Goal: Transaction & Acquisition: Purchase product/service

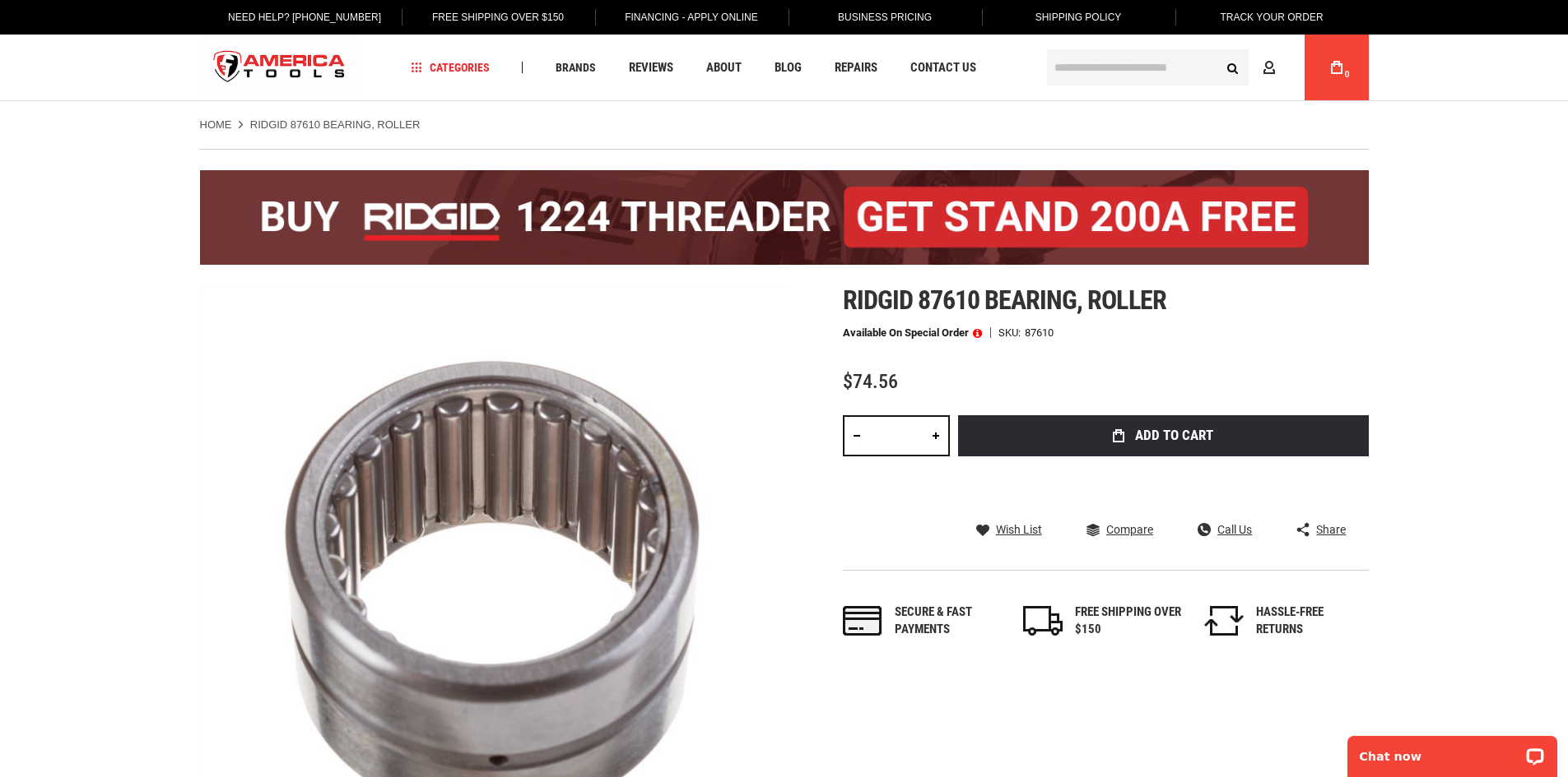
click at [1081, 70] on input "text" at bounding box center [1148, 68] width 202 height 36
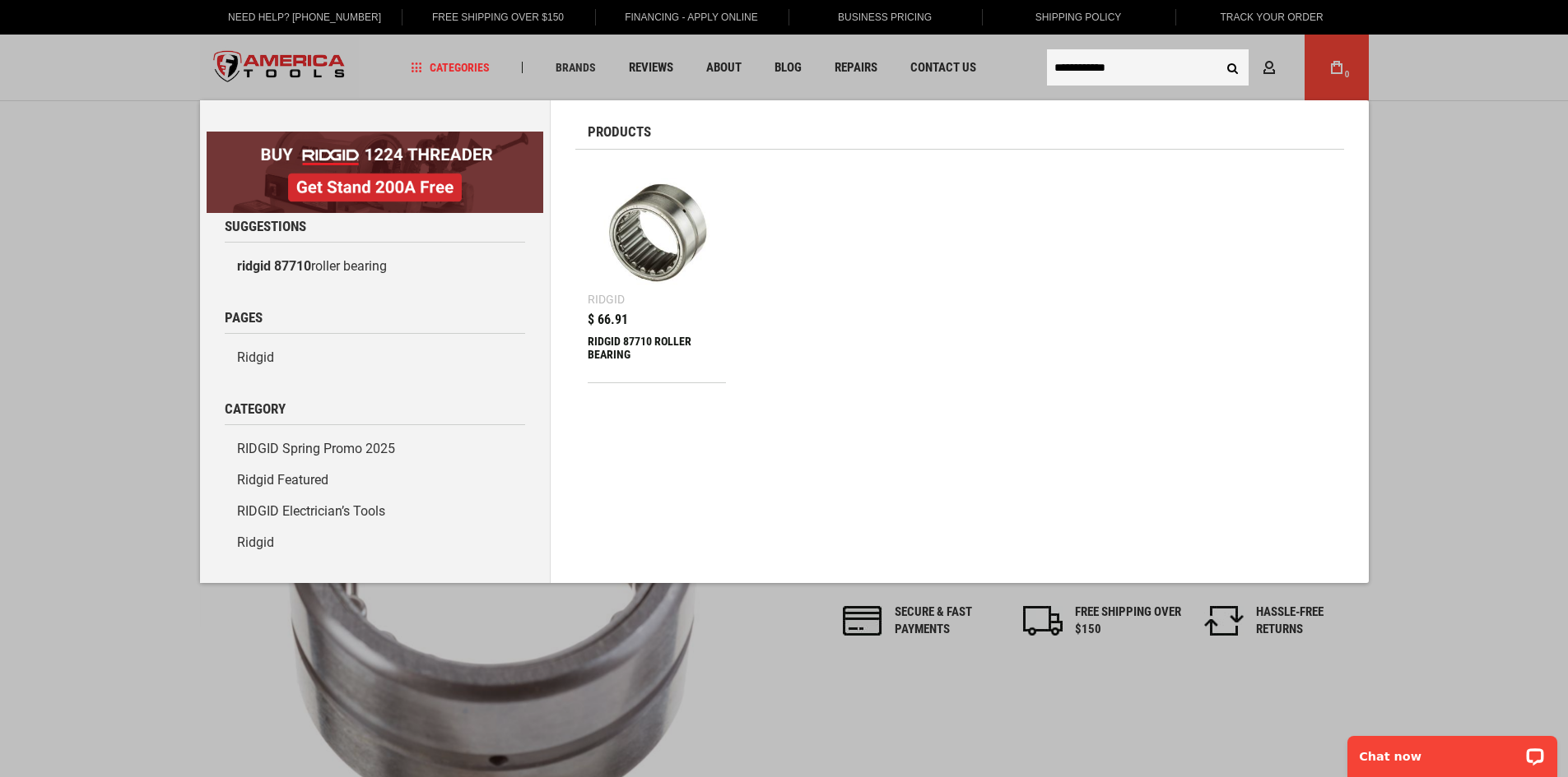
type input "**********"
click at [1217, 52] on button "Search" at bounding box center [1233, 68] width 31 height 31
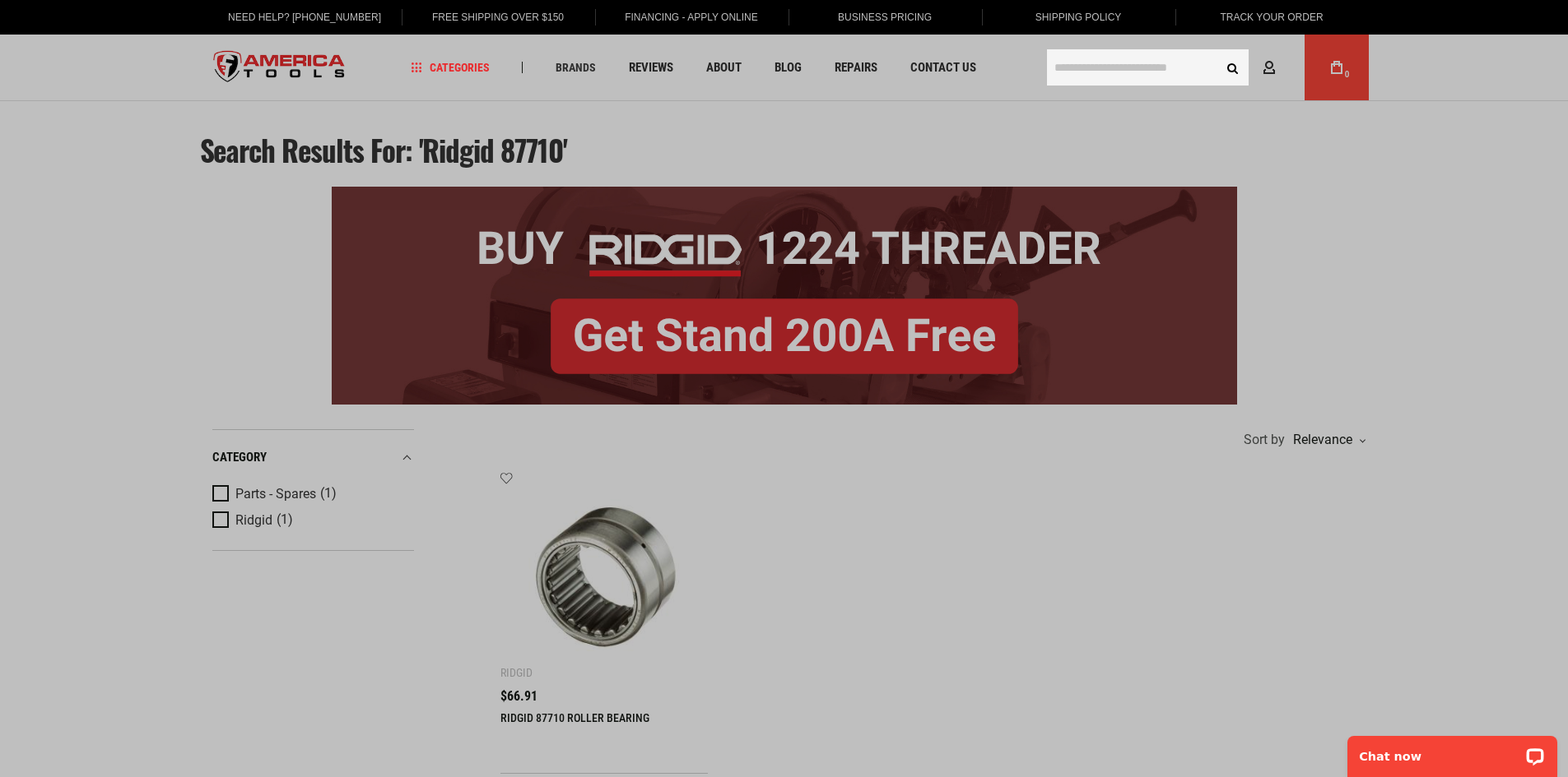
click at [1084, 67] on input "text" at bounding box center [1148, 68] width 202 height 36
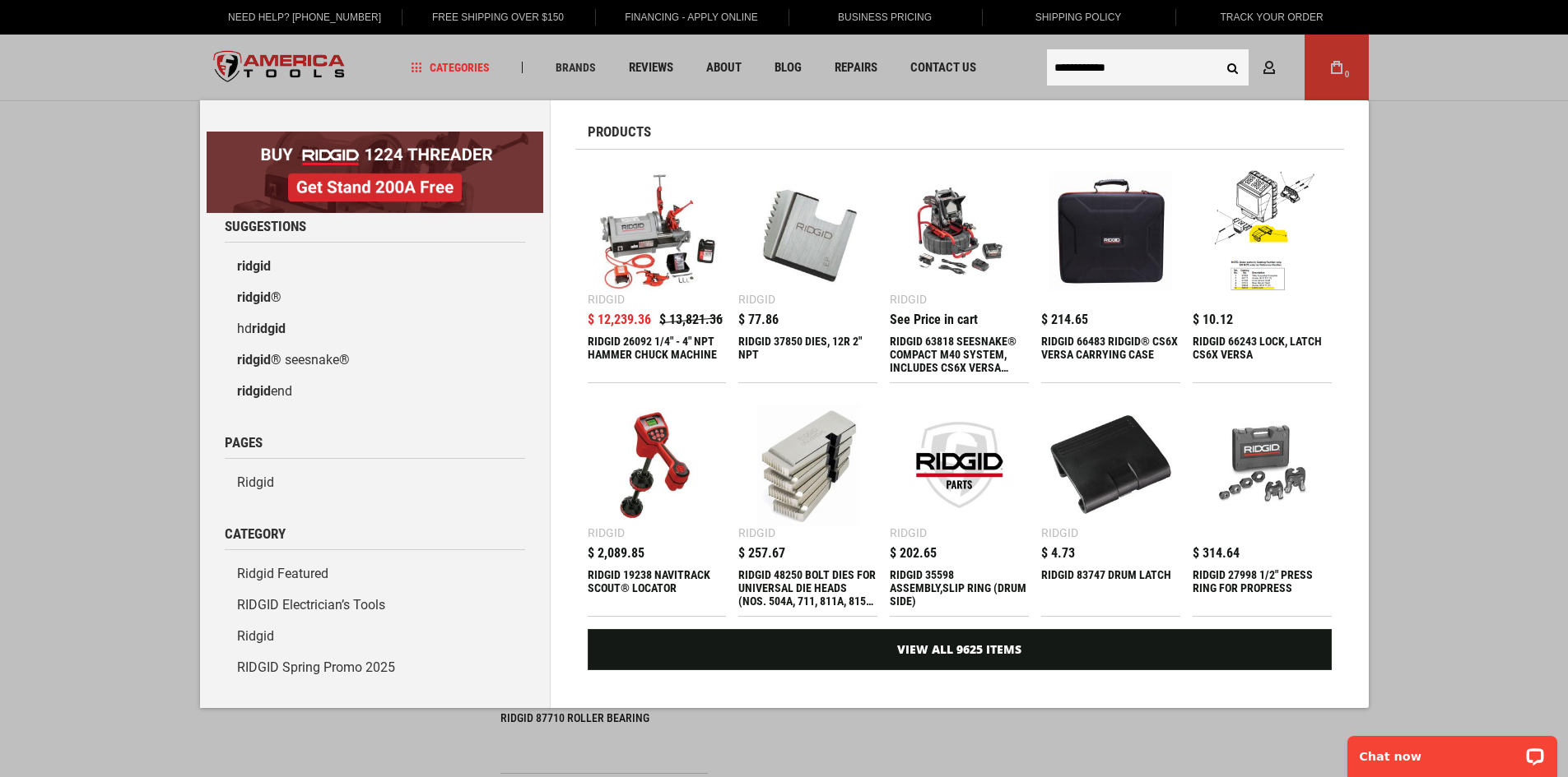
type input "**********"
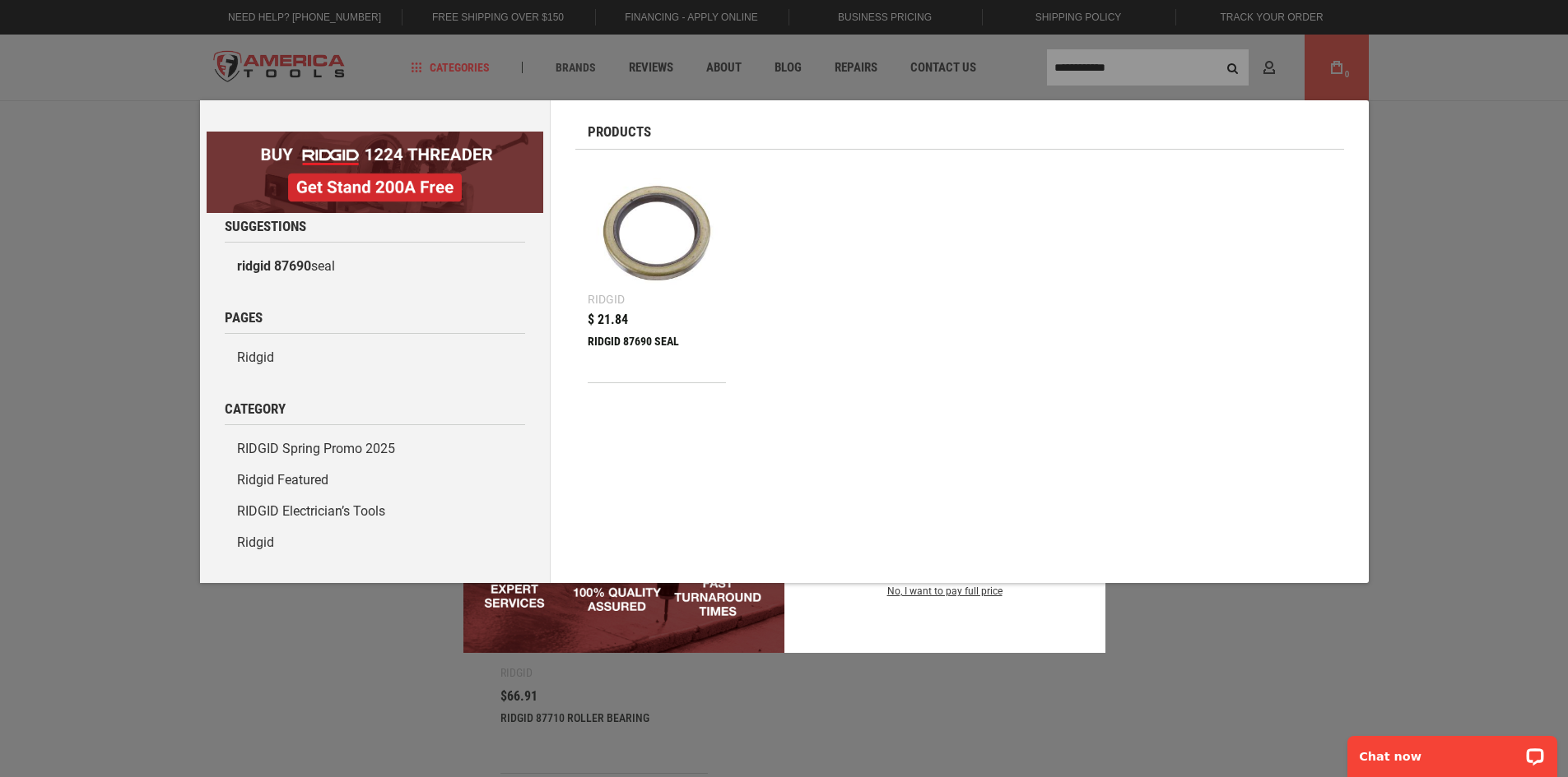
click at [667, 262] on img at bounding box center [657, 231] width 122 height 122
click at [644, 336] on div "RIDGID 87690 SEAL" at bounding box center [657, 355] width 139 height 40
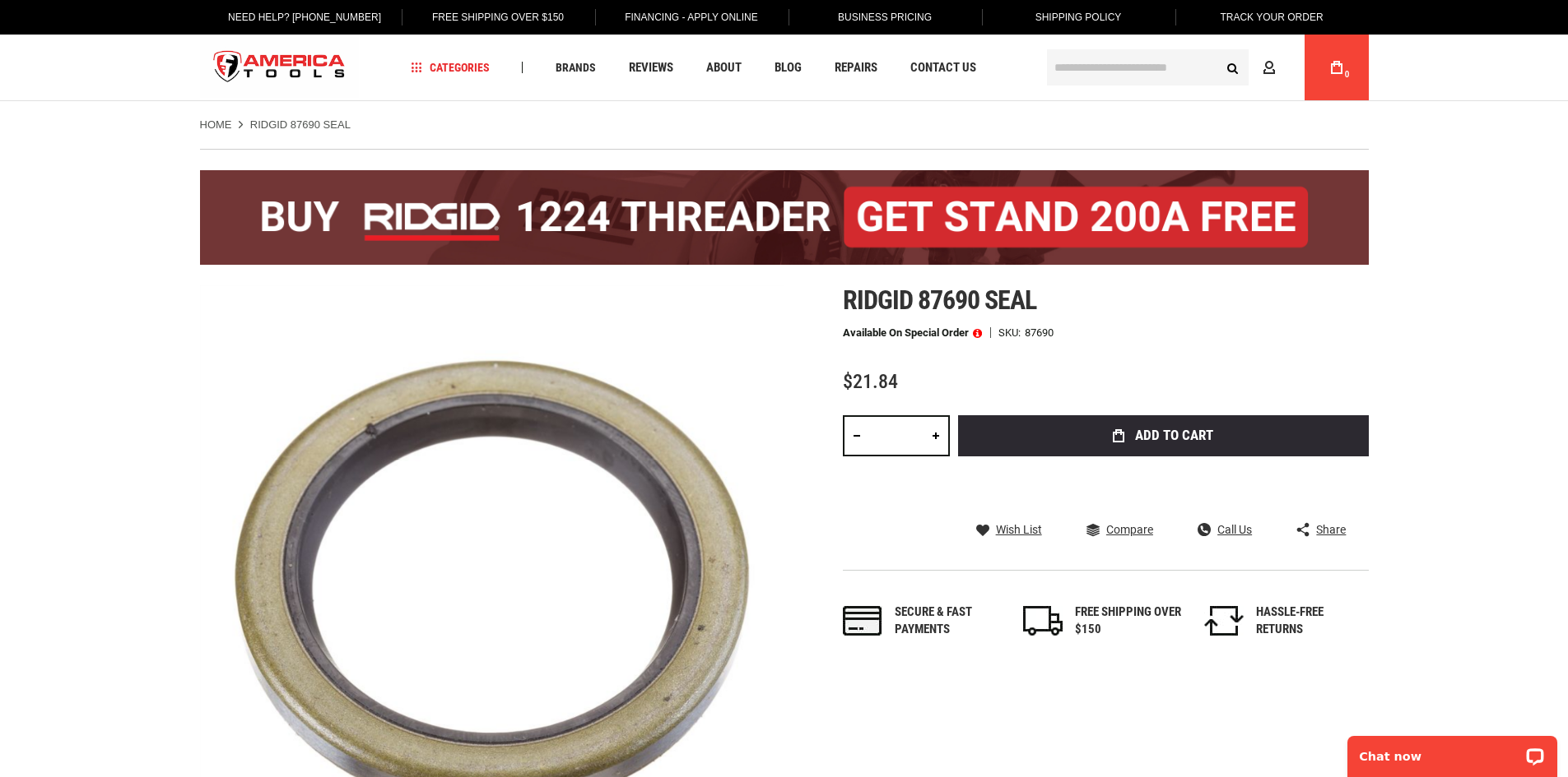
click at [1084, 64] on input "text" at bounding box center [1148, 68] width 202 height 36
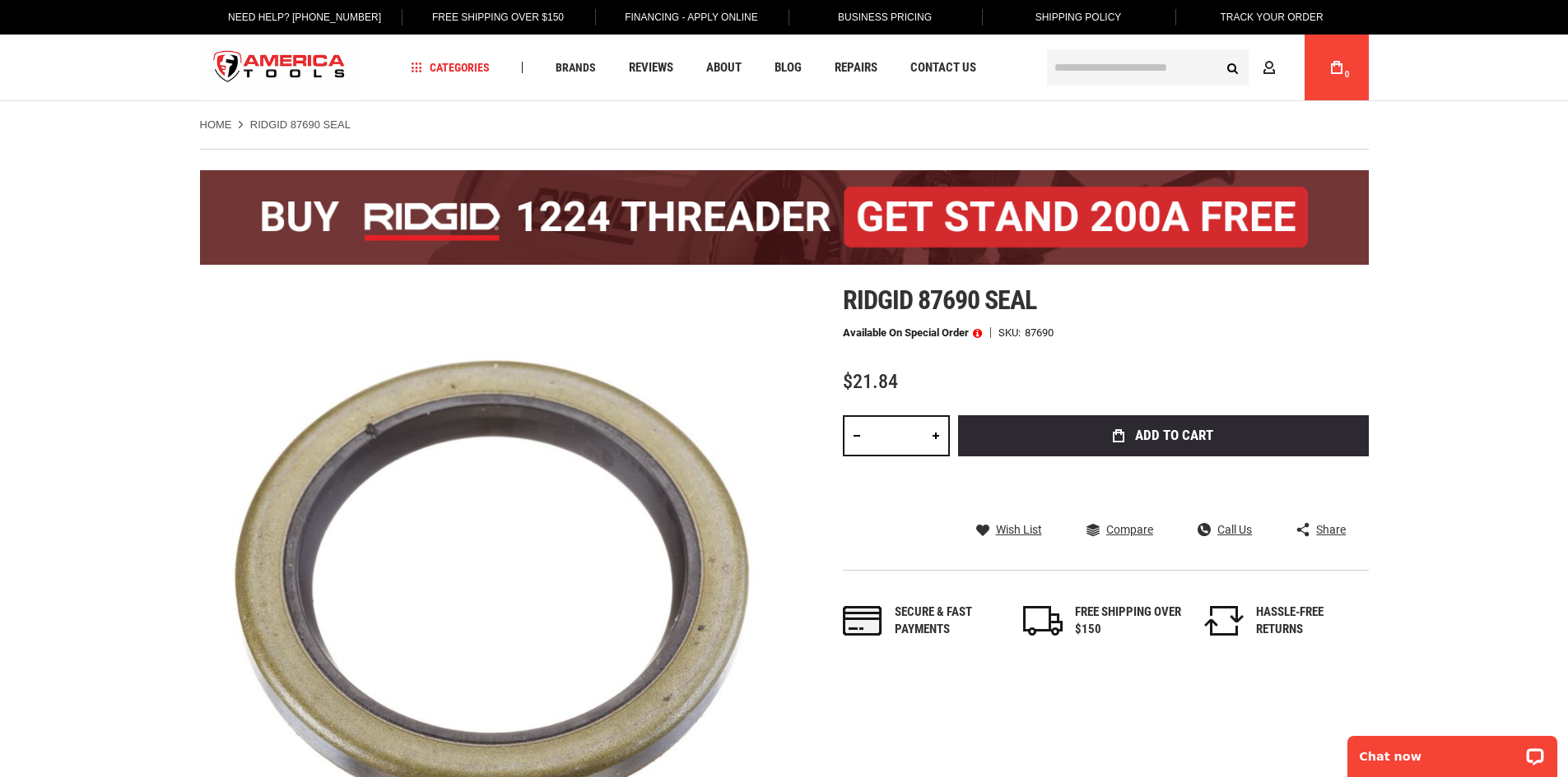
click at [978, 334] on span at bounding box center [977, 333] width 9 height 12
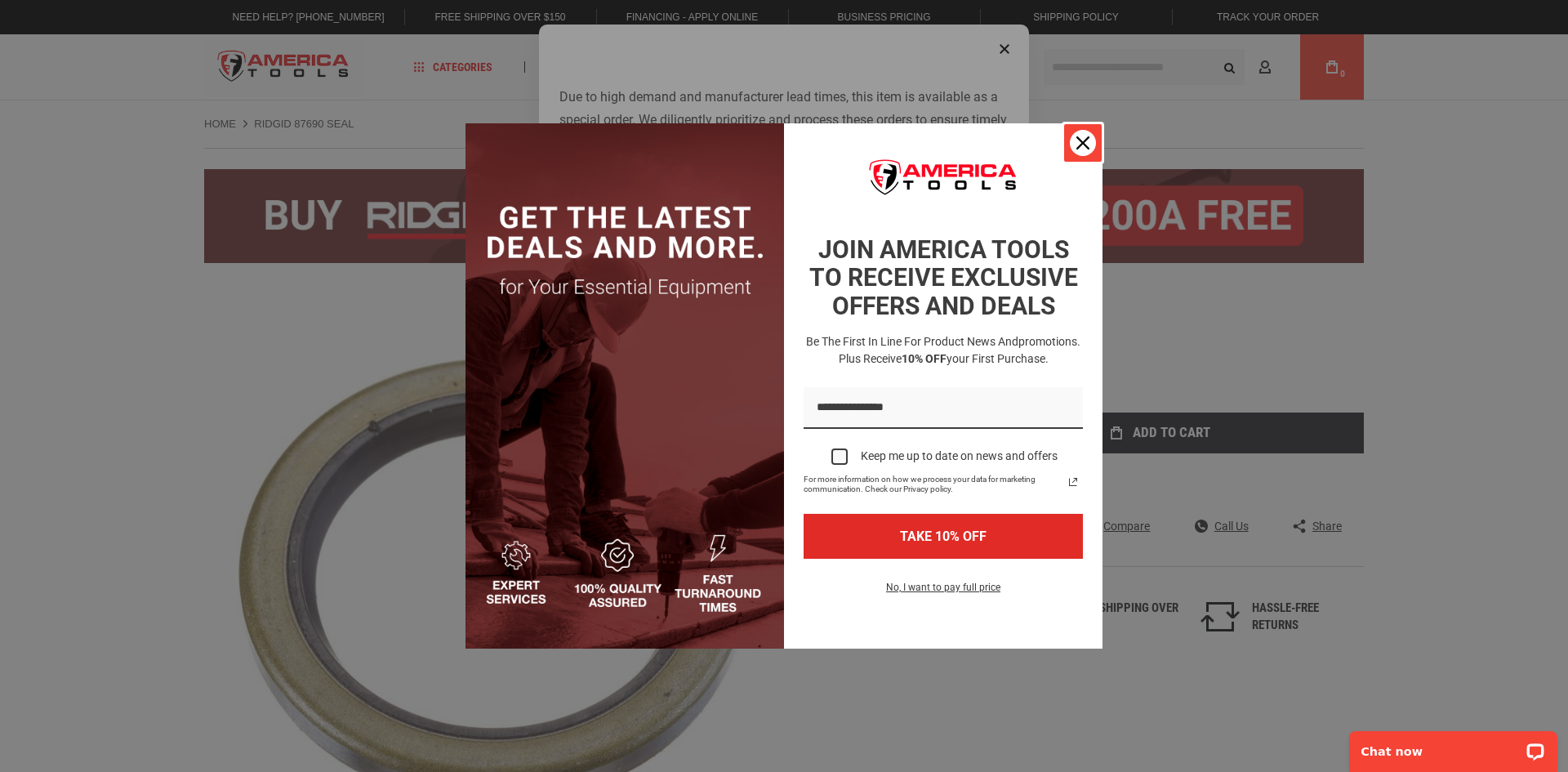
click at [1079, 140] on icon "close icon" at bounding box center [1083, 143] width 13 height 13
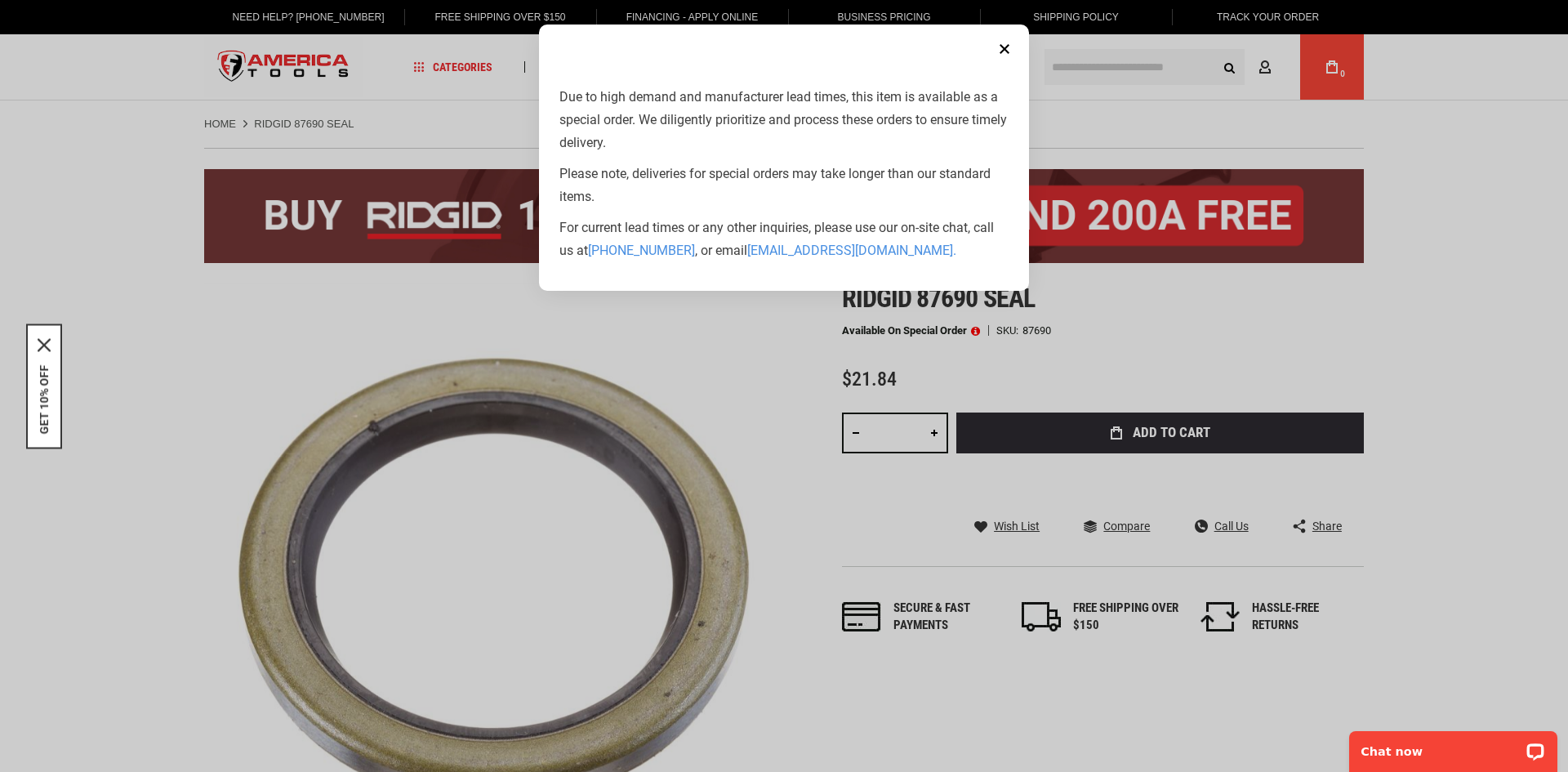
click at [1005, 48] on button "Close" at bounding box center [1005, 49] width 33 height 33
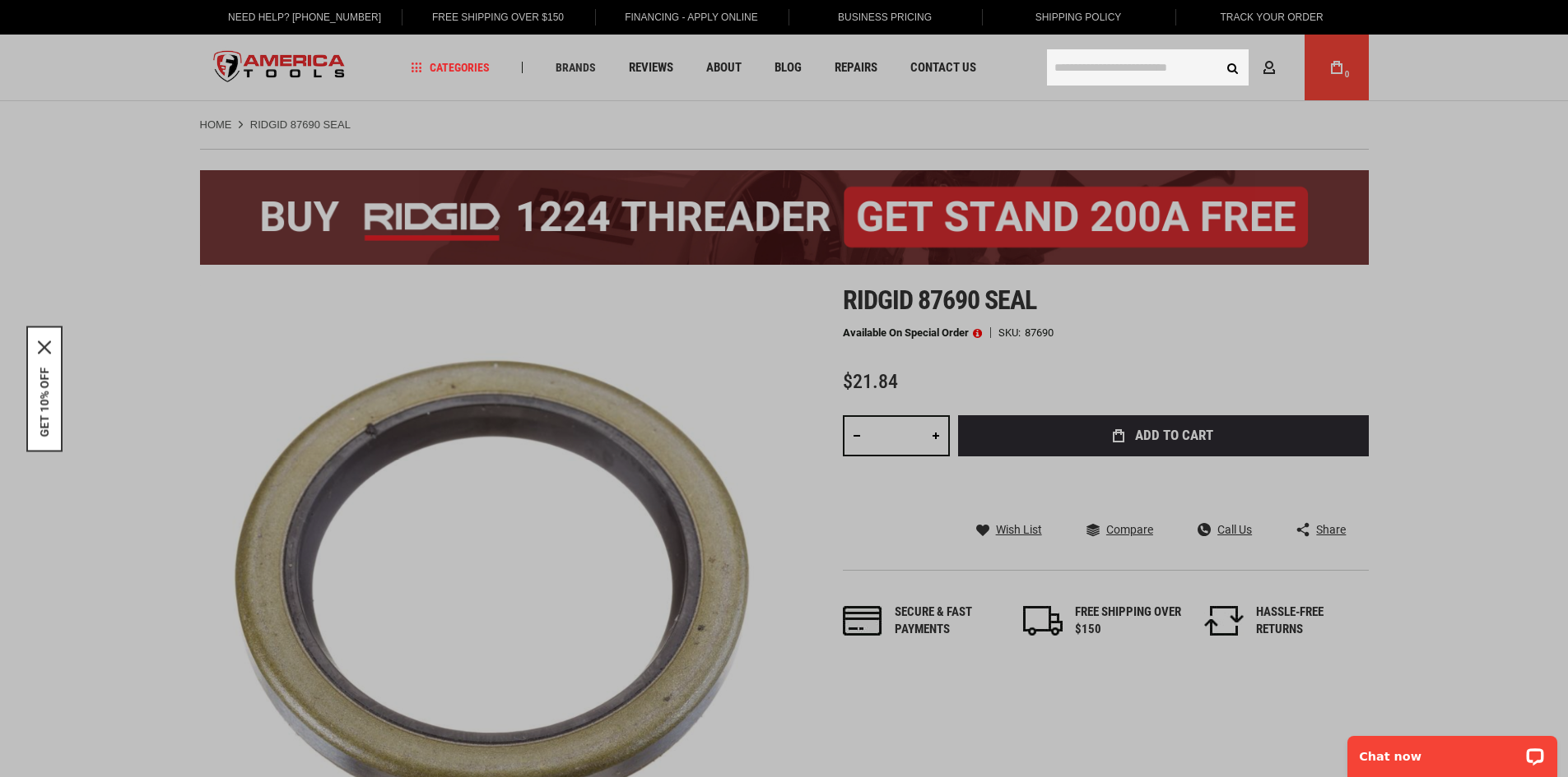
click at [1088, 74] on input "text" at bounding box center [1148, 68] width 202 height 36
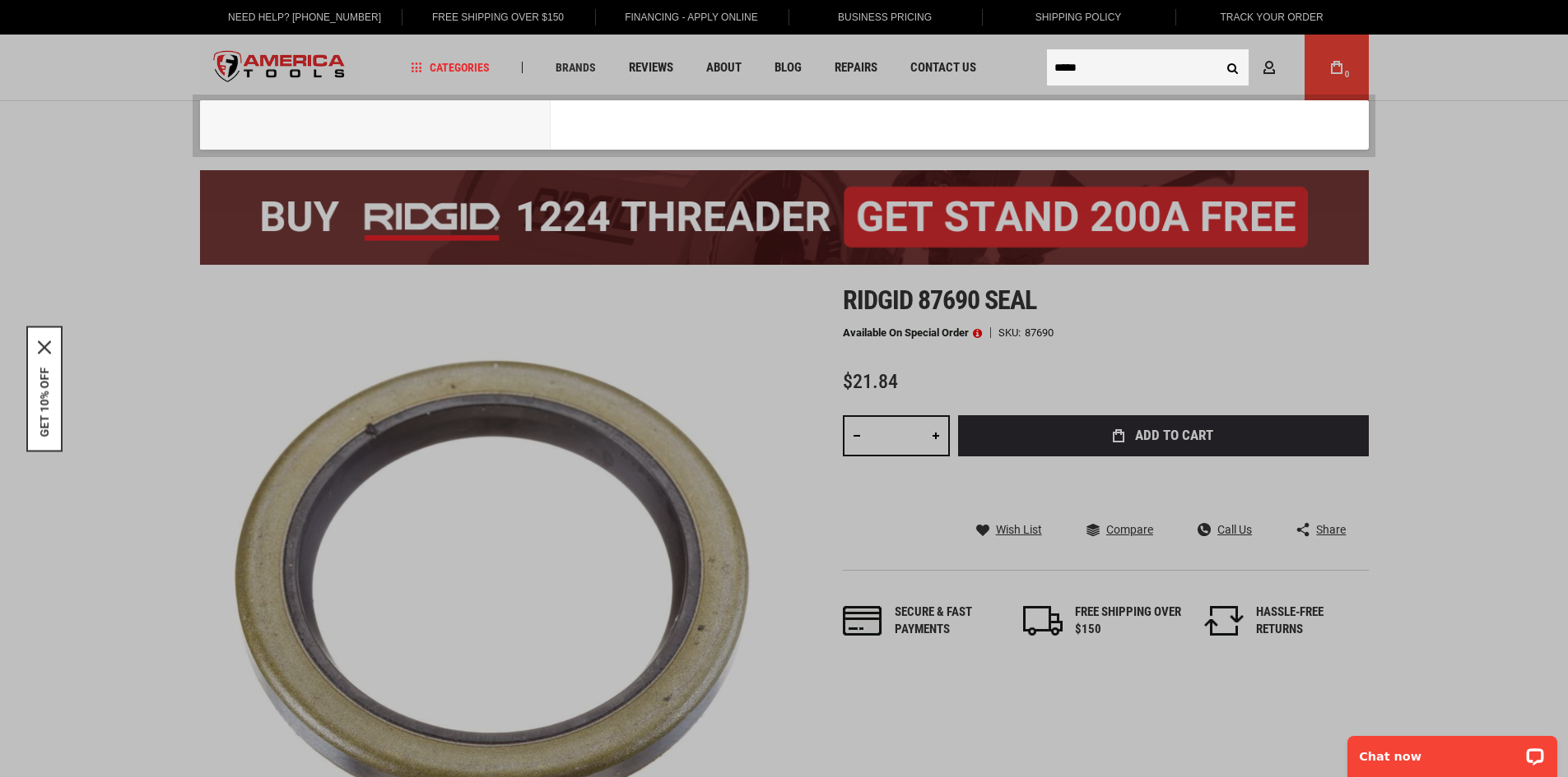
type input "*****"
click at [1217, 52] on button "Search" at bounding box center [1233, 68] width 31 height 31
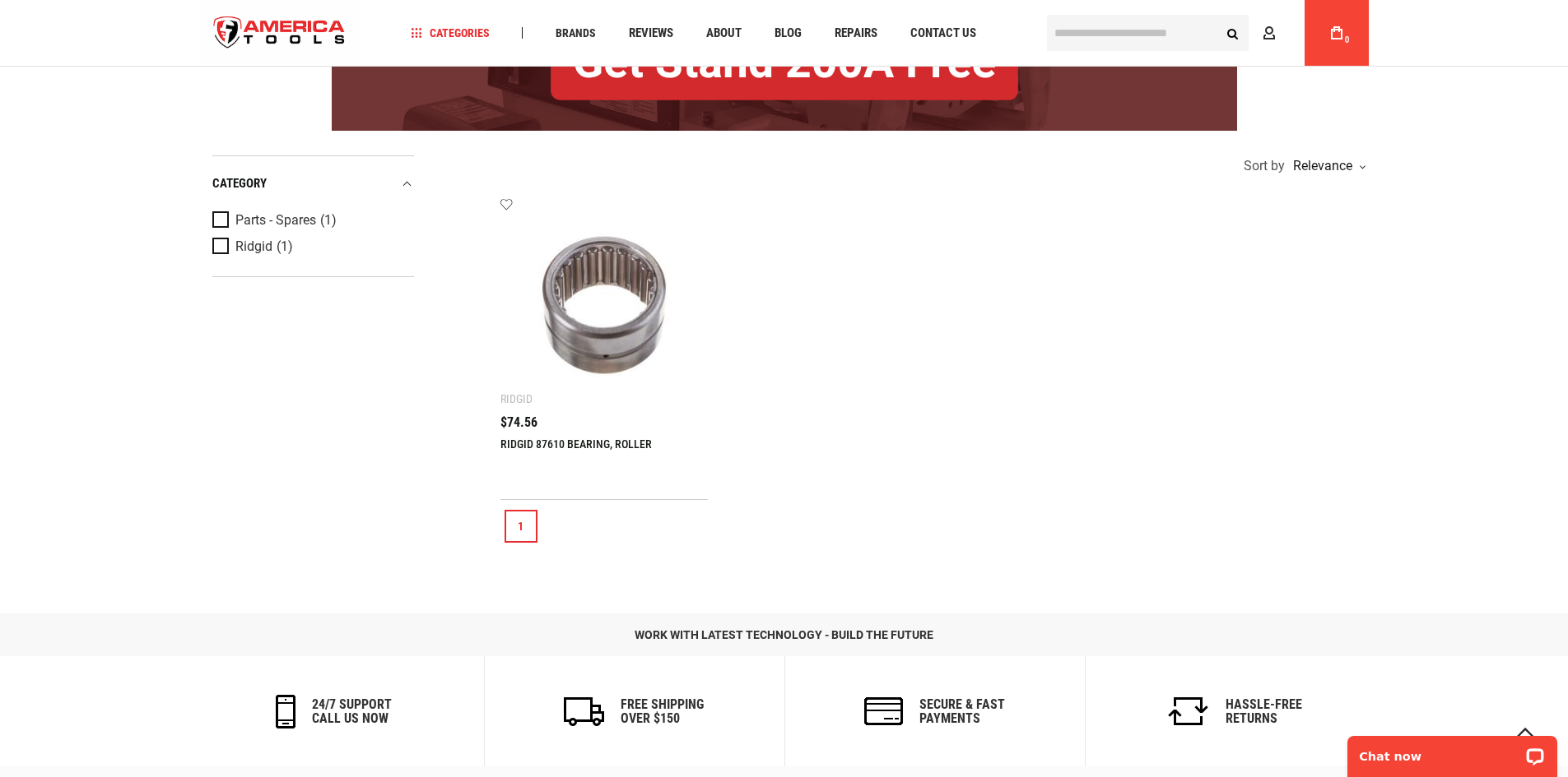
scroll to position [329, 0]
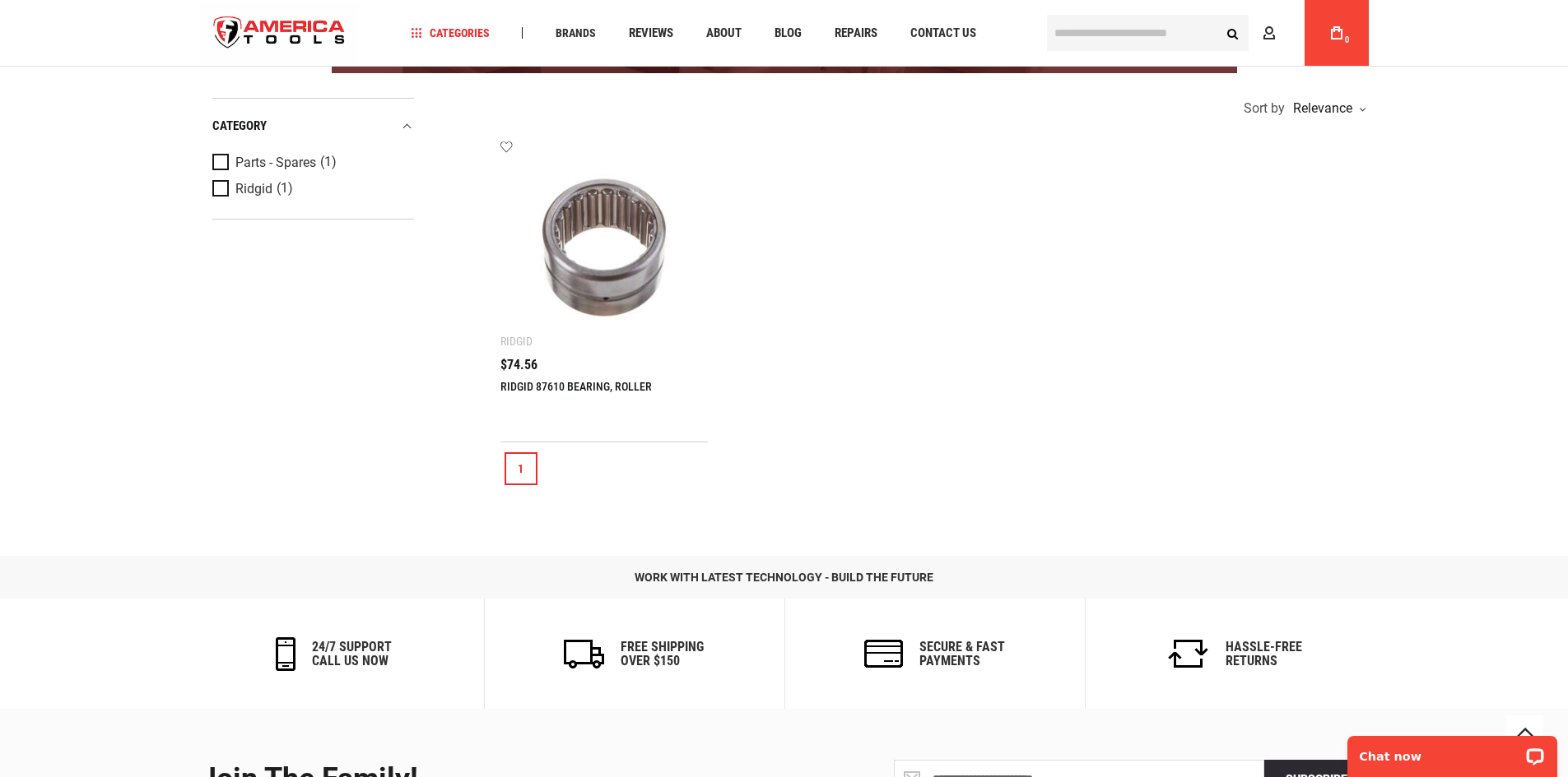
click at [519, 465] on link "1" at bounding box center [521, 469] width 33 height 33
click at [537, 384] on link "RIDGID 87610 BEARING, ROLLER" at bounding box center [576, 387] width 151 height 13
click at [538, 384] on link "RIDGID 87610 BEARING, ROLLER" at bounding box center [576, 387] width 151 height 13
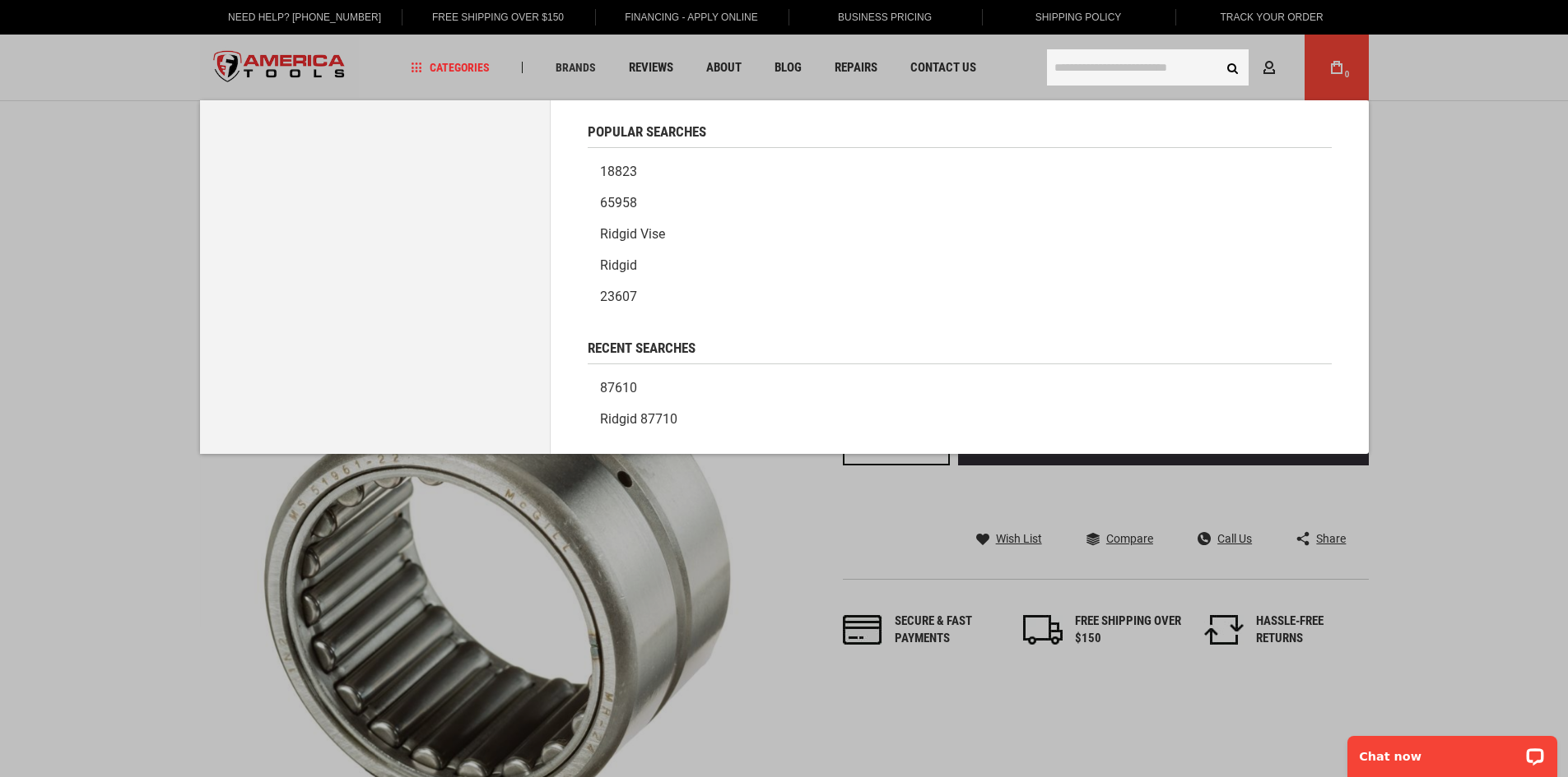
click at [1069, 66] on input "text" at bounding box center [1148, 68] width 202 height 36
type input "*"
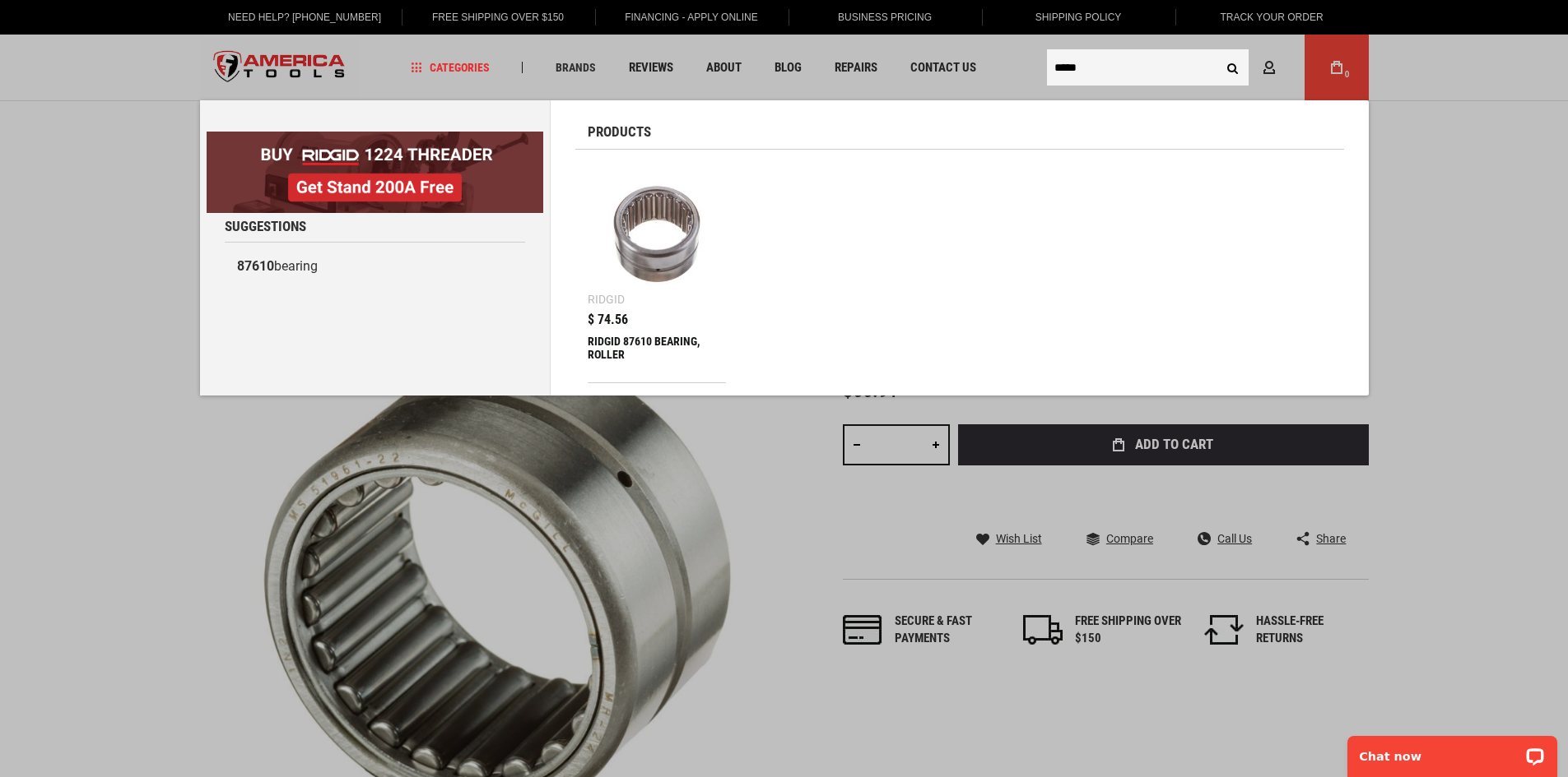
type input "*****"
click at [638, 338] on div "RIDGID 87610 BEARING, ROLLER" at bounding box center [657, 355] width 139 height 40
